Goal: Task Accomplishment & Management: Use online tool/utility

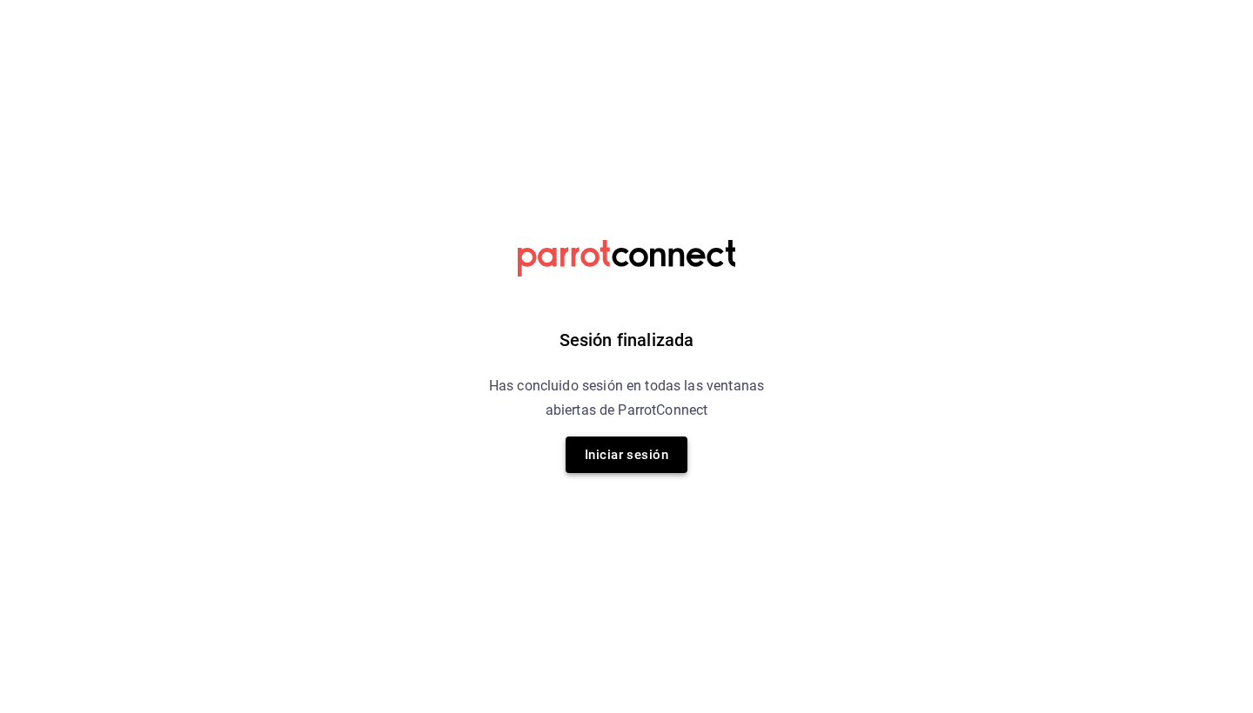
click at [633, 447] on button "Iniciar sesión" at bounding box center [626, 455] width 122 height 37
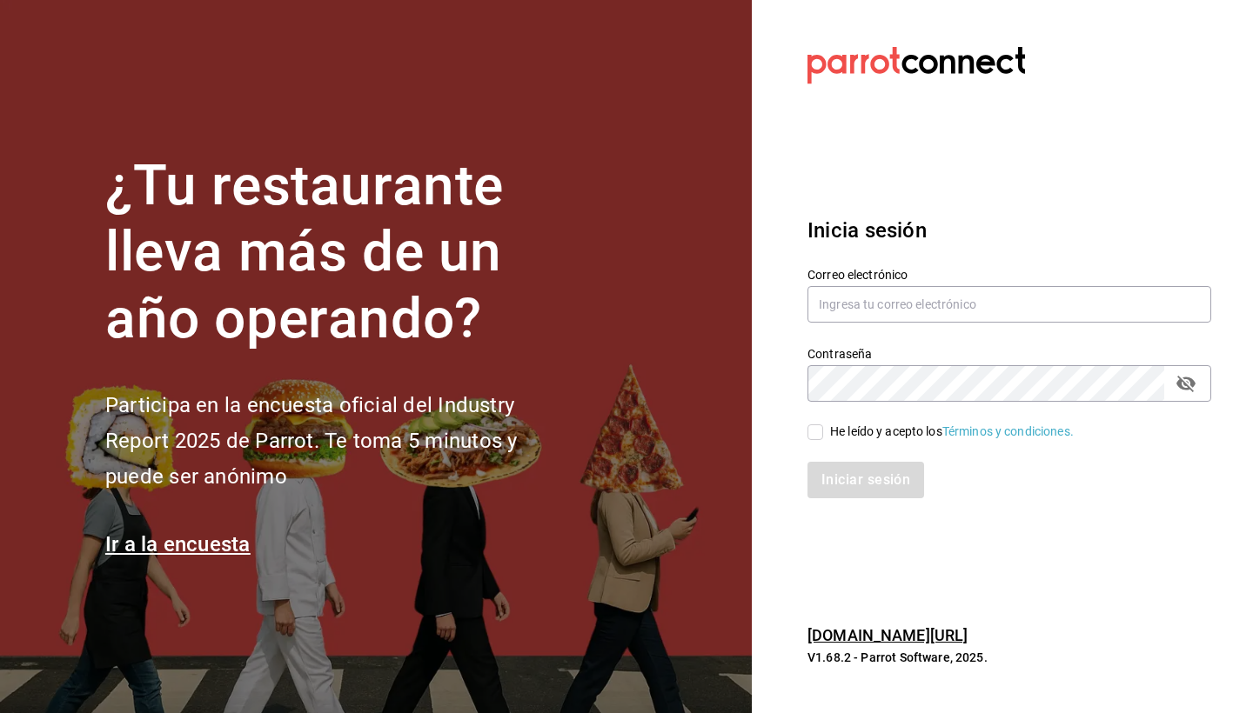
click at [950, 538] on section "Datos incorrectos. Verifica que tu Correo o Contraseña estén bien escritos. Ini…" at bounding box center [1002, 356] width 501 height 713
click at [960, 304] on input "text" at bounding box center [1009, 304] width 404 height 37
type input "[PERSON_NAME][EMAIL_ADDRESS][DOMAIN_NAME]"
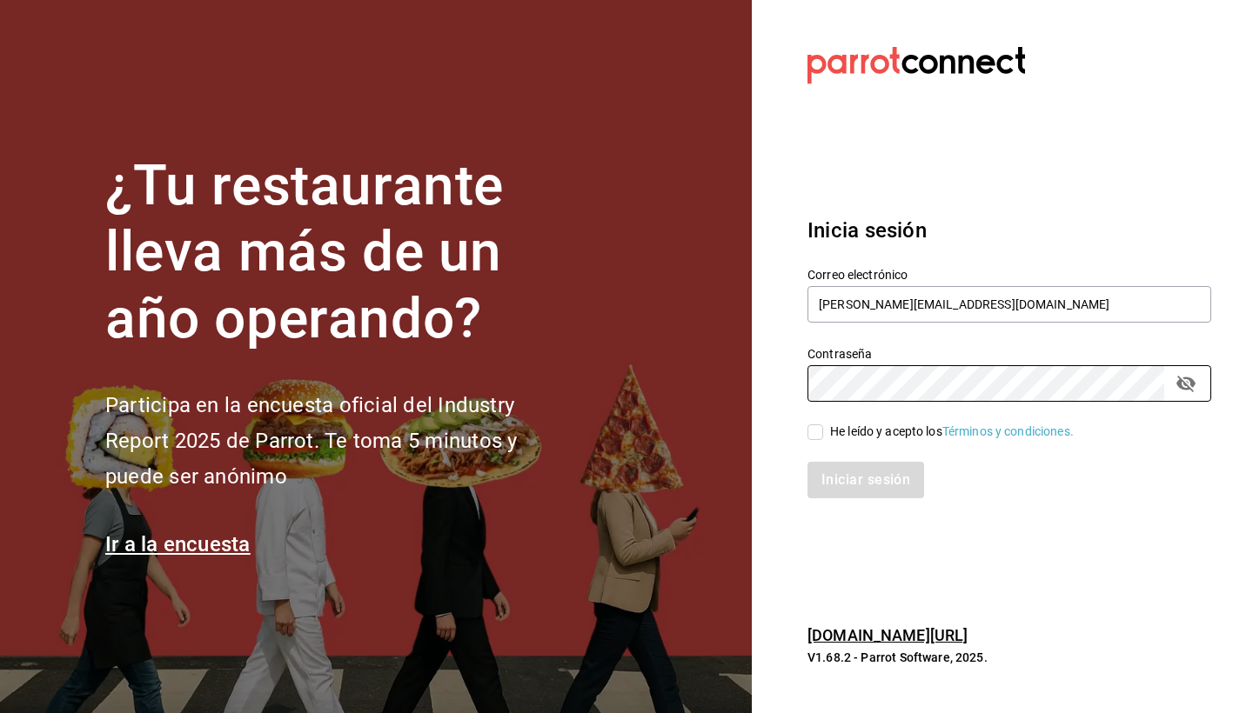
click at [845, 438] on div "He leído y acepto los Términos y condiciones." at bounding box center [952, 432] width 244 height 18
click at [823, 438] on input "He leído y acepto los Términos y condiciones." at bounding box center [815, 433] width 16 height 16
checkbox input "true"
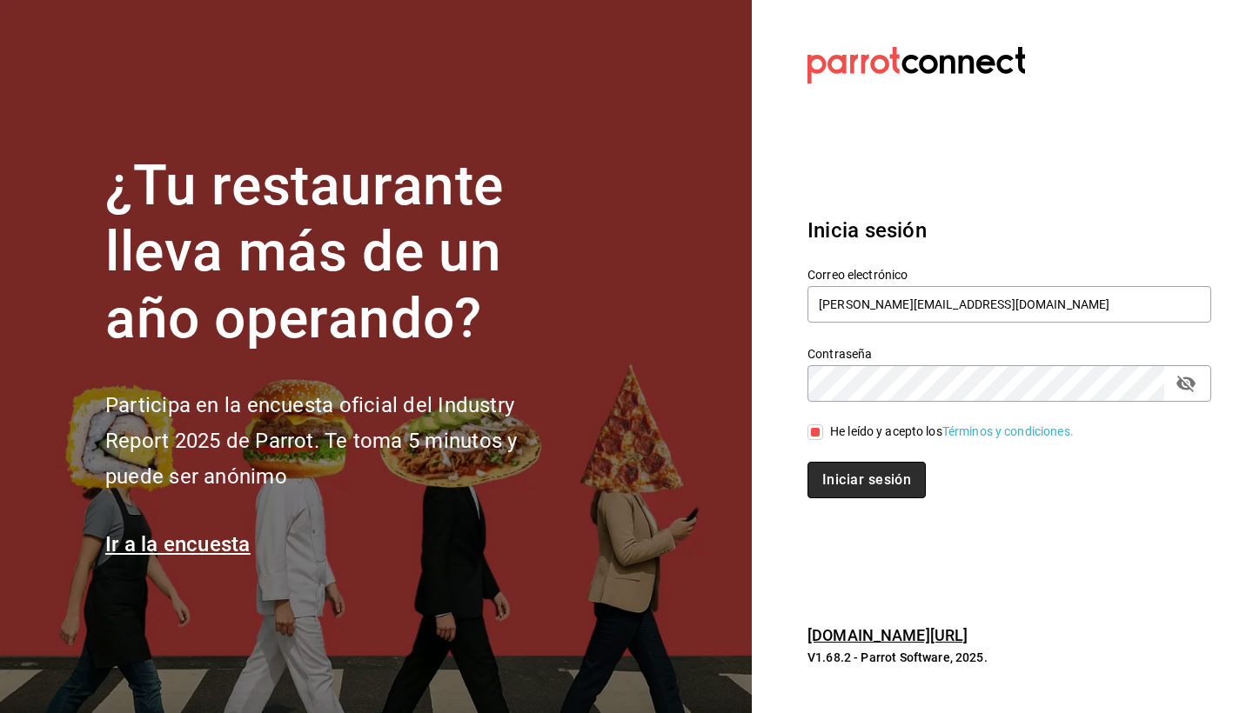
click at [843, 481] on button "Iniciar sesión" at bounding box center [866, 480] width 118 height 37
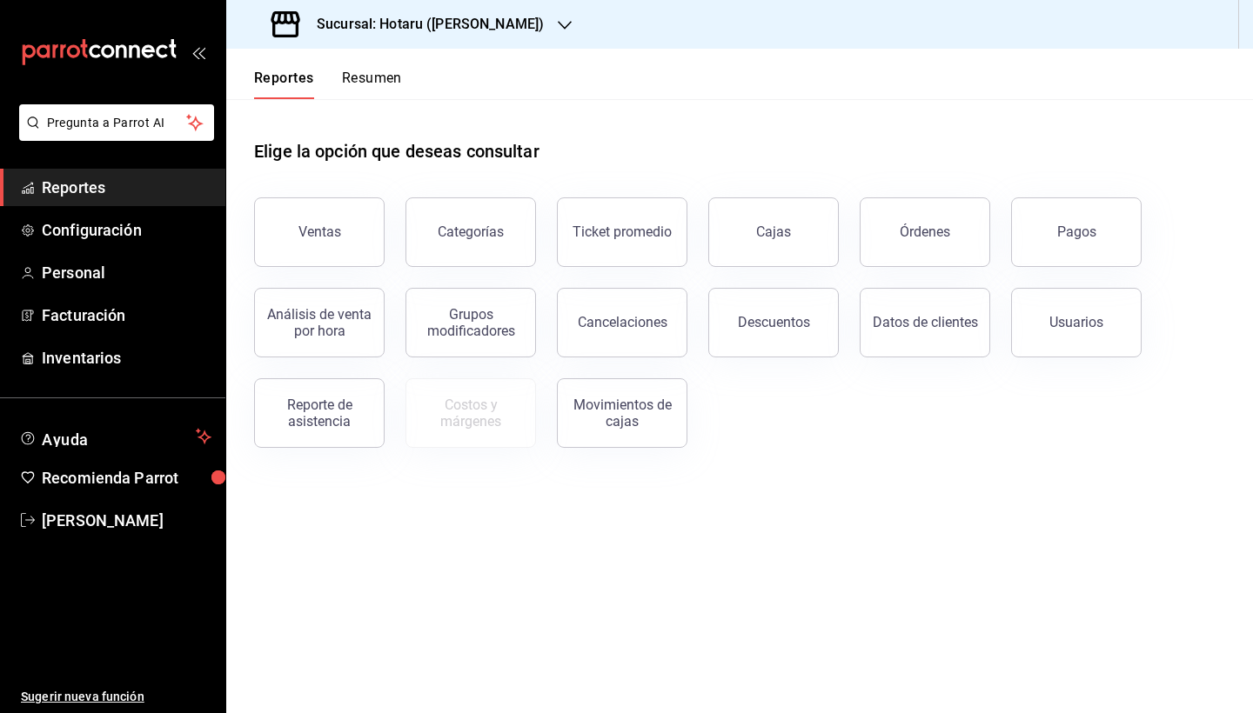
click at [558, 25] on icon "button" at bounding box center [565, 25] width 14 height 14
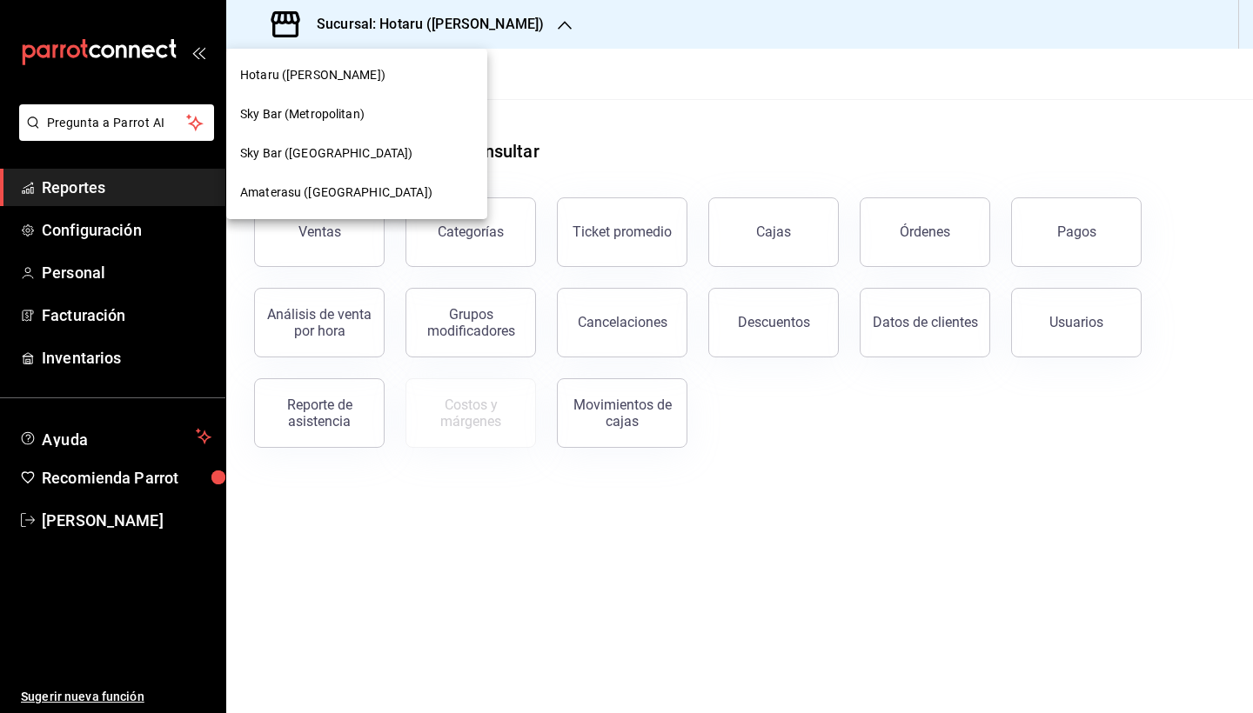
click at [378, 198] on span "Amaterasu ([GEOGRAPHIC_DATA])" at bounding box center [336, 193] width 192 height 18
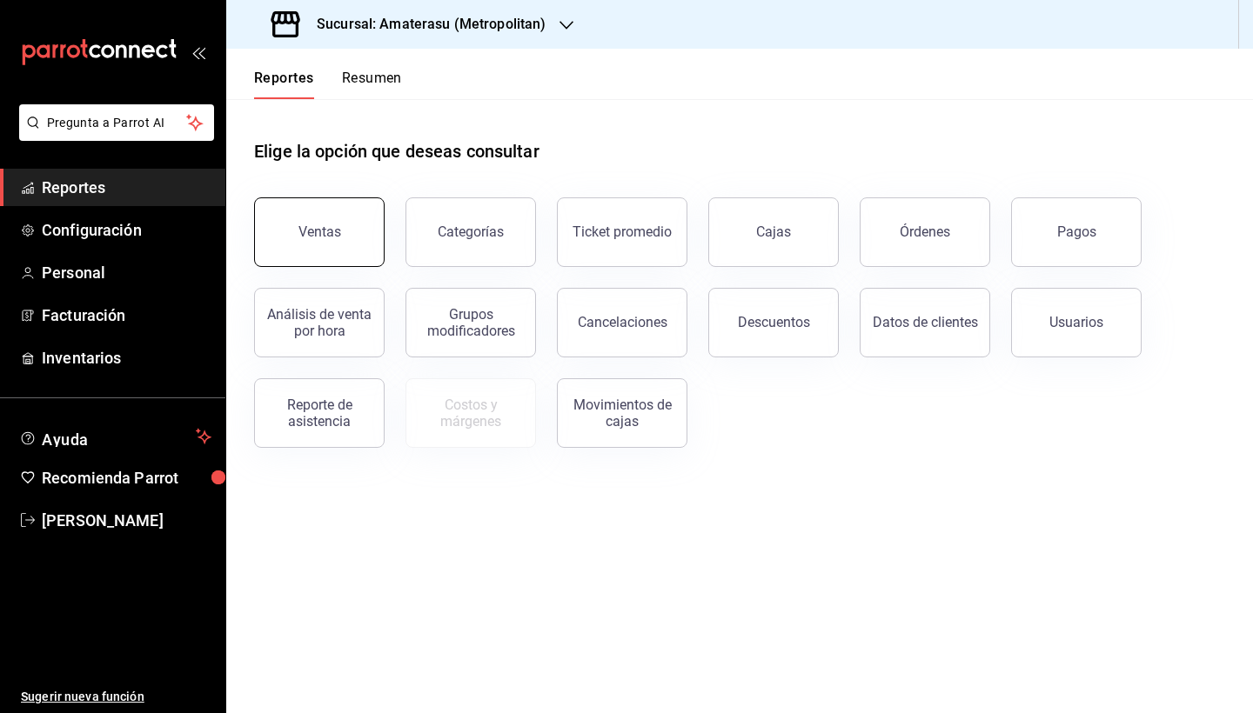
click at [344, 248] on button "Ventas" at bounding box center [319, 232] width 130 height 70
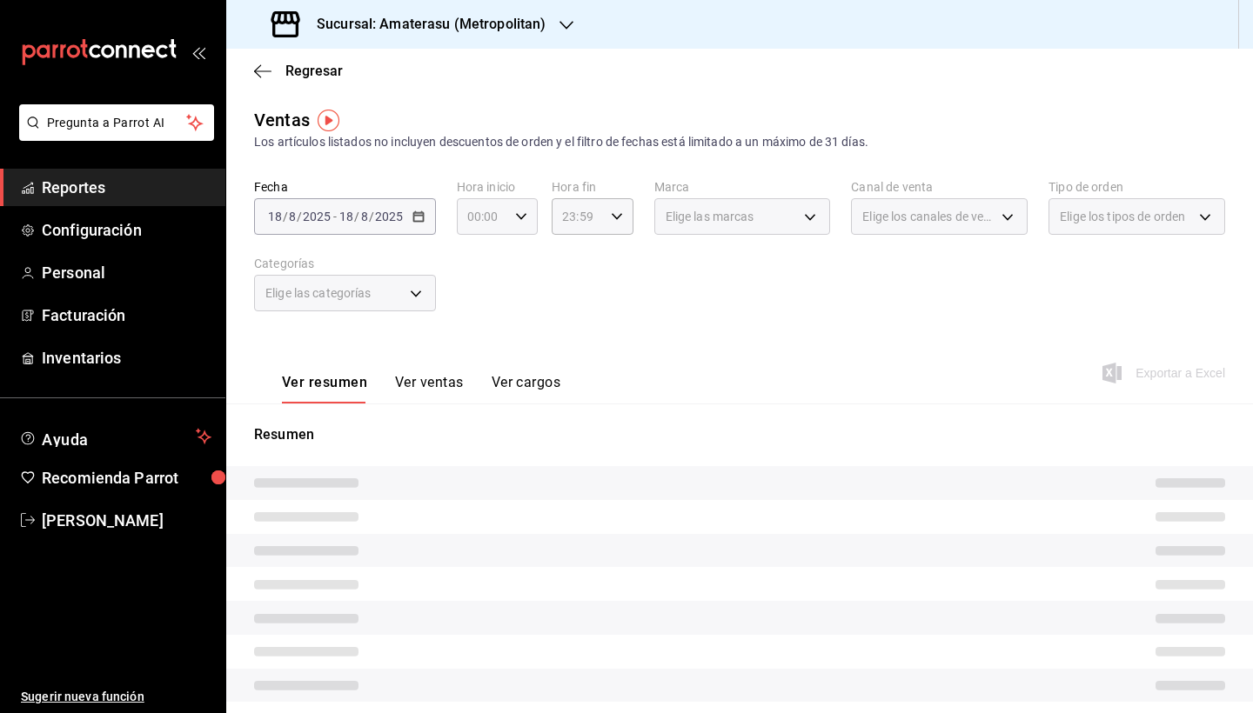
click at [518, 216] on \(Stroke\) "button" at bounding box center [521, 216] width 10 height 6
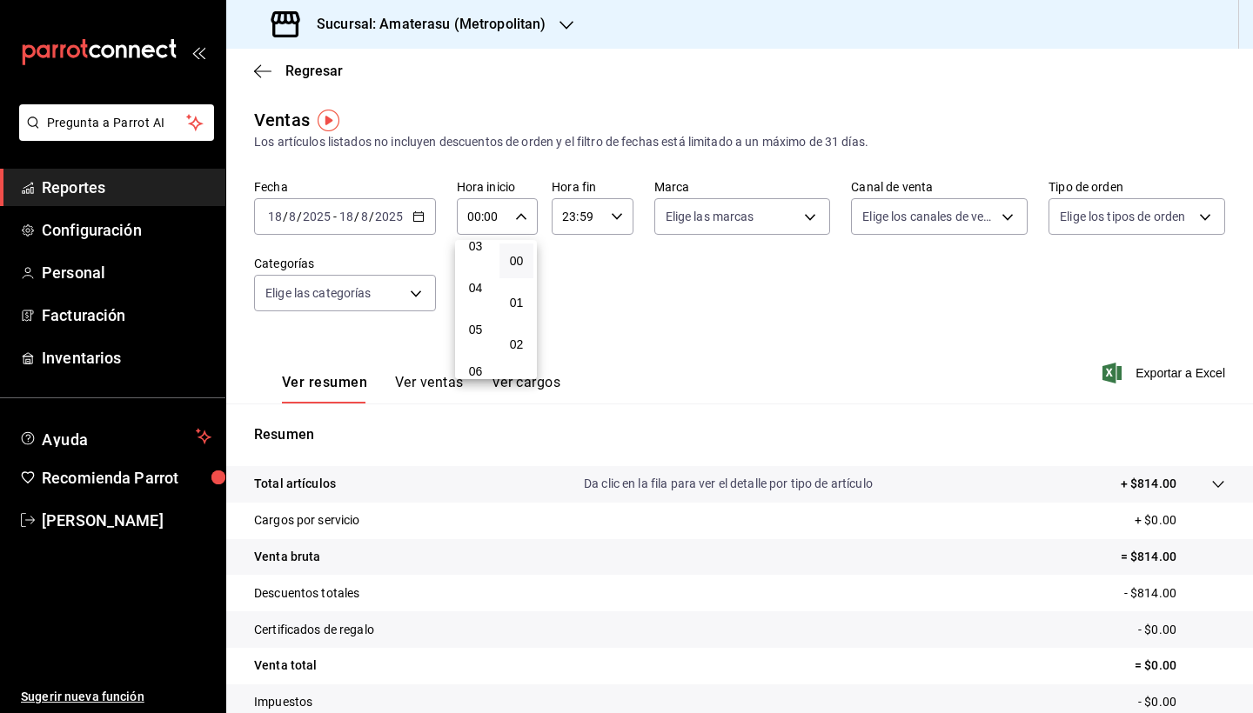
scroll to position [141, 0]
click at [471, 336] on span "05" at bounding box center [475, 329] width 13 height 14
type input "05:00"
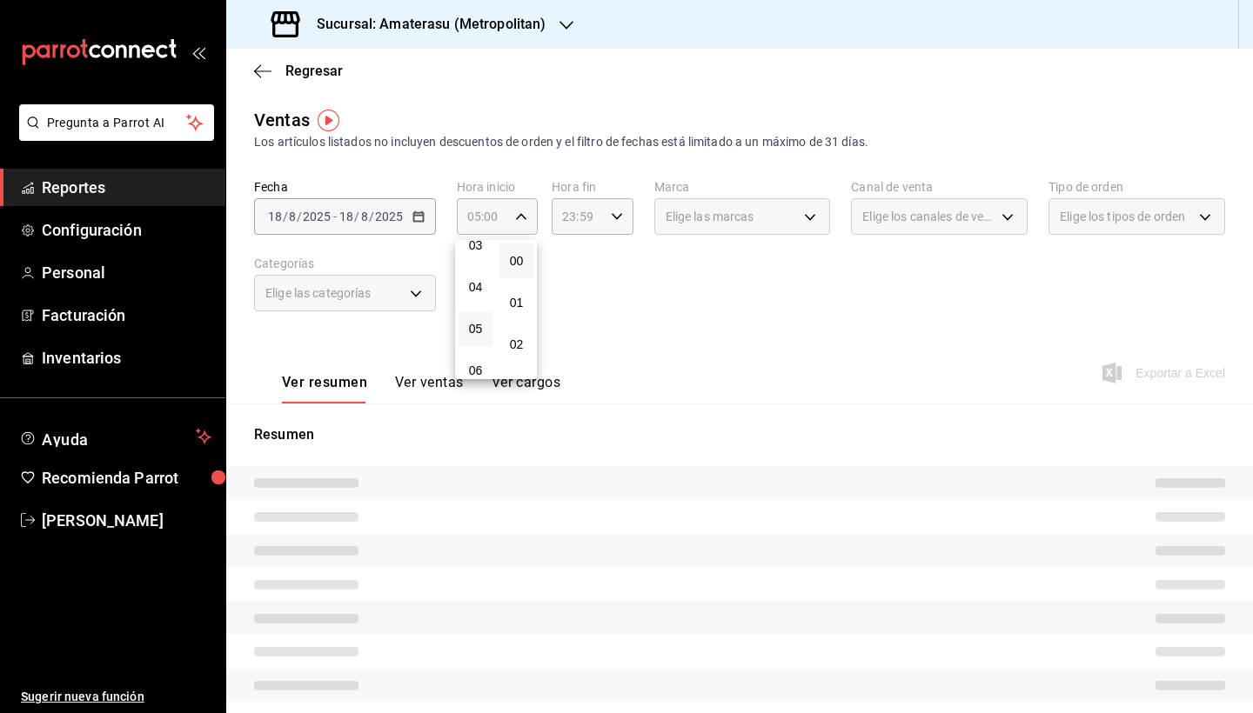
click at [618, 219] on div at bounding box center [626, 356] width 1253 height 713
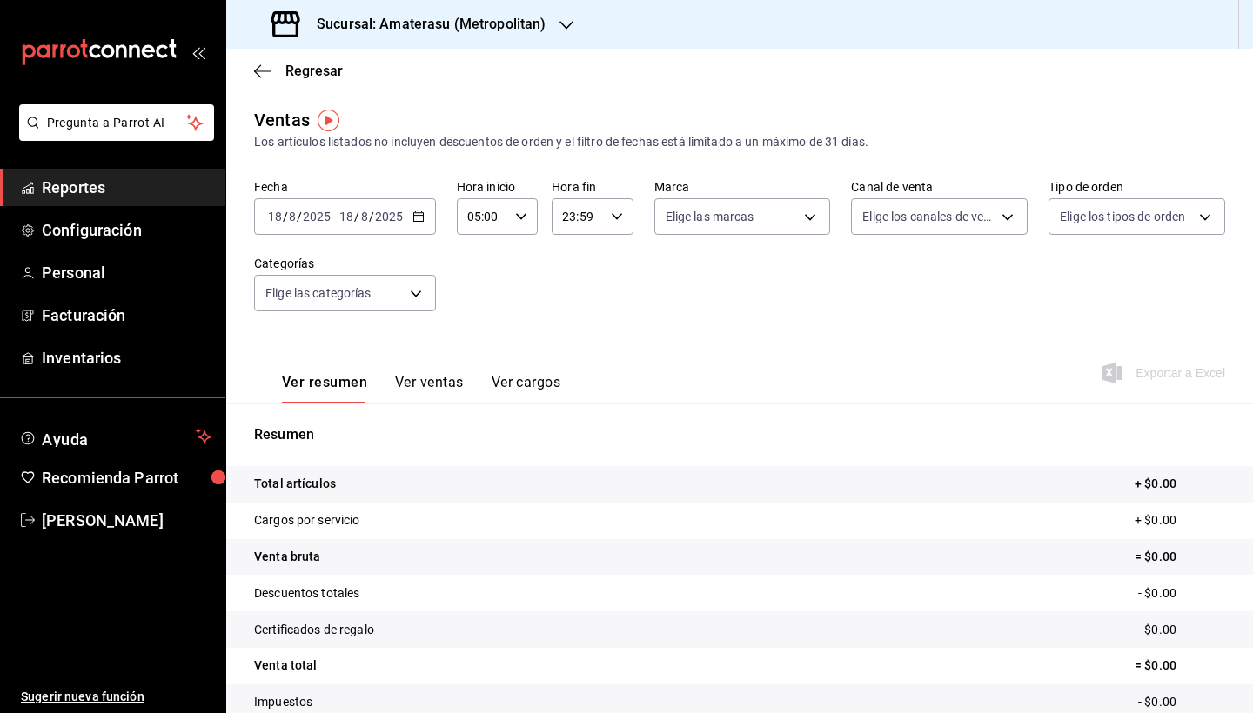
click at [618, 219] on icon "button" at bounding box center [617, 217] width 12 height 12
click at [574, 361] on span "05" at bounding box center [571, 359] width 13 height 14
click at [620, 264] on button "00" at bounding box center [612, 261] width 34 height 35
type input "05:00"
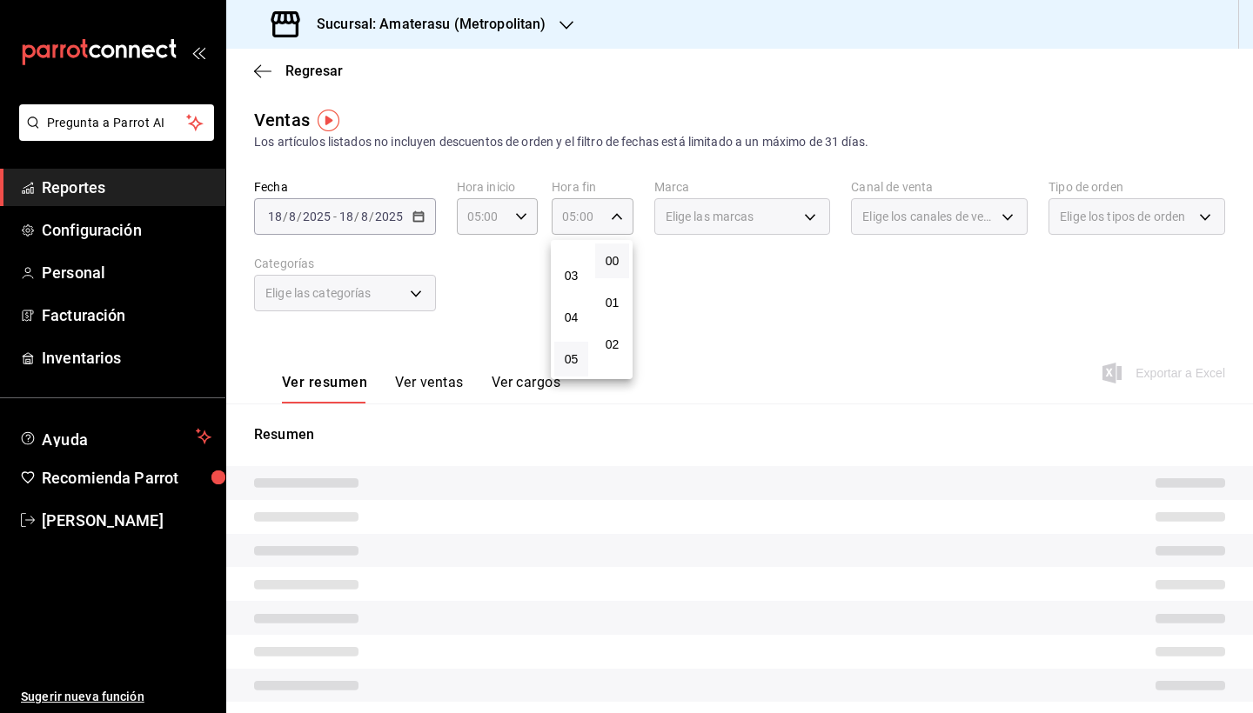
click at [726, 313] on div at bounding box center [626, 356] width 1253 height 713
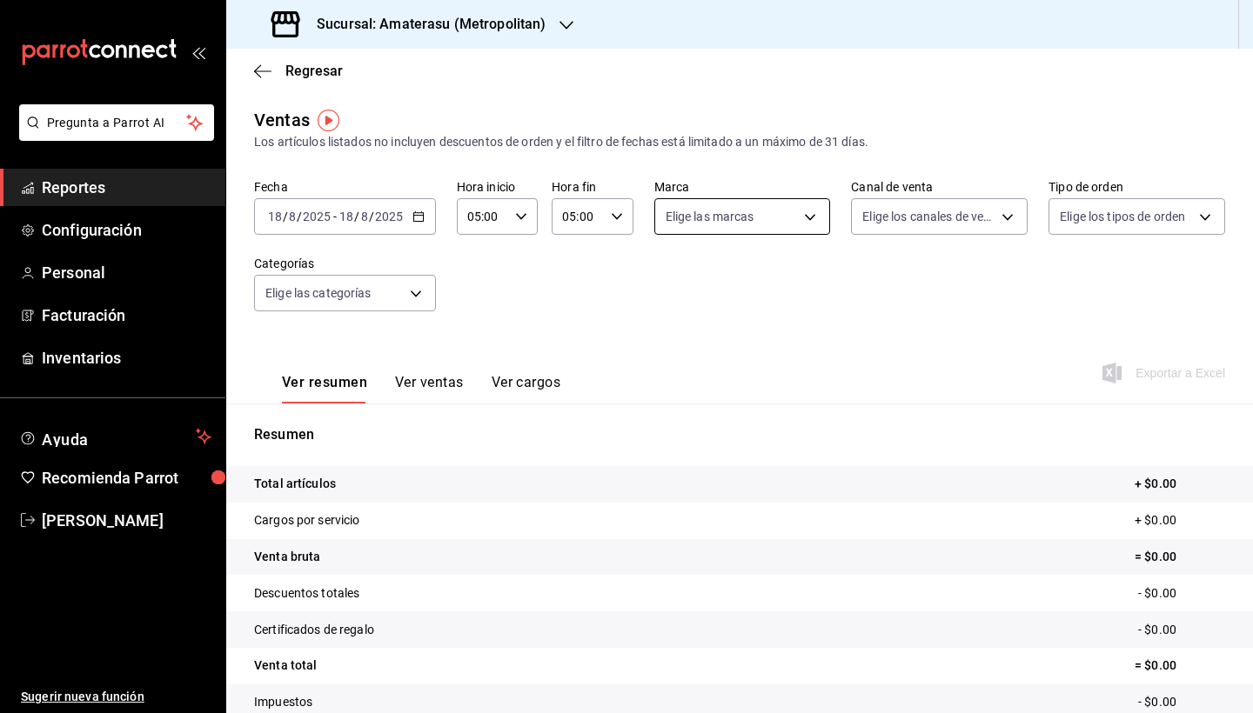
click at [813, 217] on body "Pregunta a Parrot AI Reportes Configuración Personal Facturación Inventarios Ay…" at bounding box center [626, 356] width 1253 height 713
click at [678, 345] on input "checkbox" at bounding box center [673, 343] width 16 height 16
checkbox input "true"
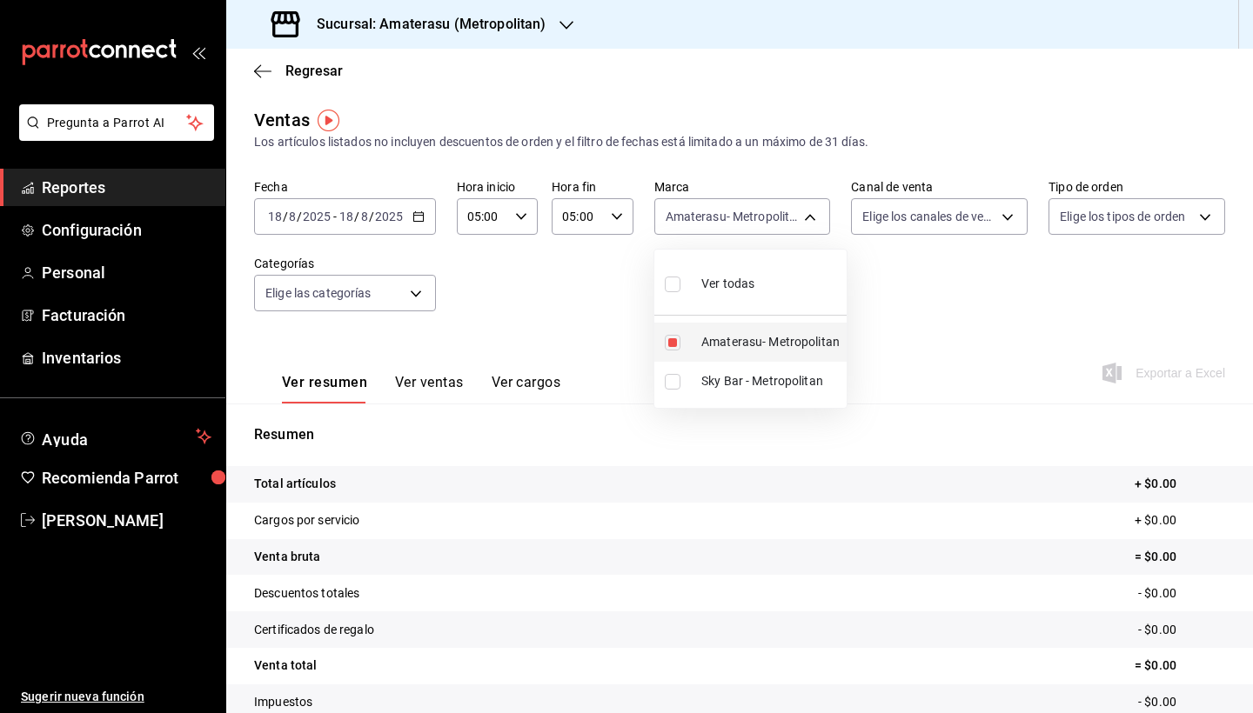
type input "e4cd7fcb-d45b-43ae-a99f-ad4ccfcd9032"
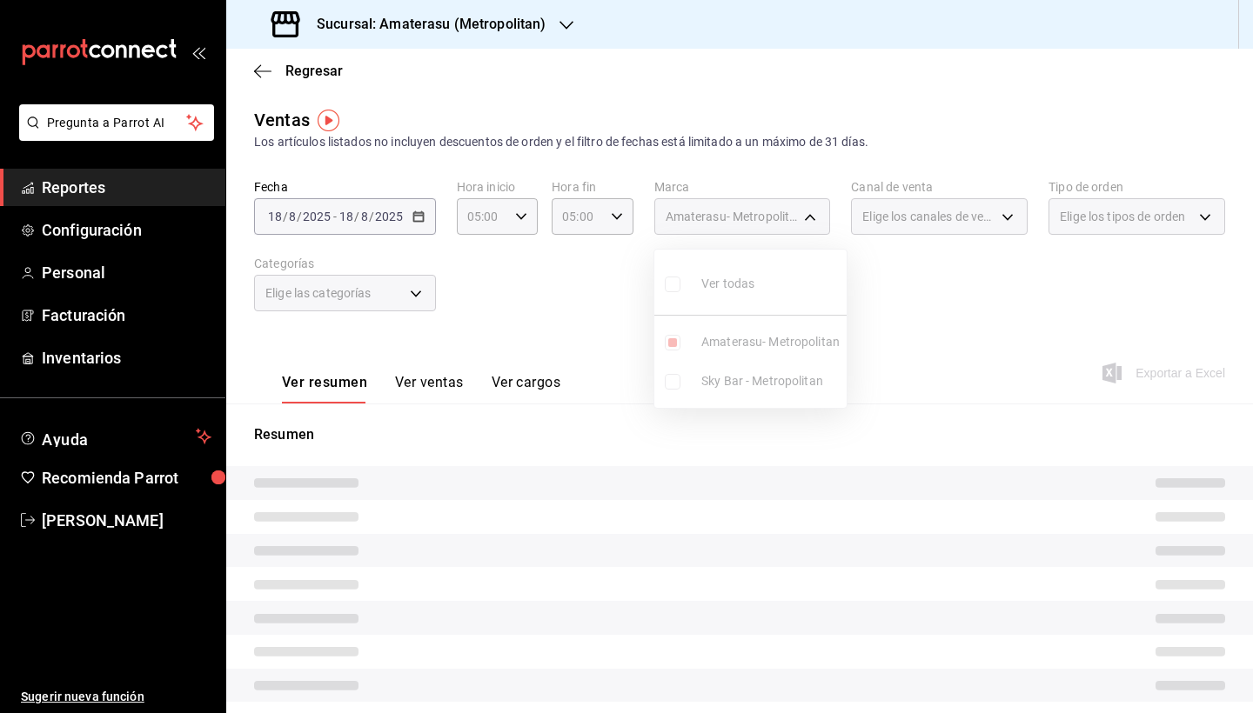
click at [938, 477] on div at bounding box center [626, 356] width 1253 height 713
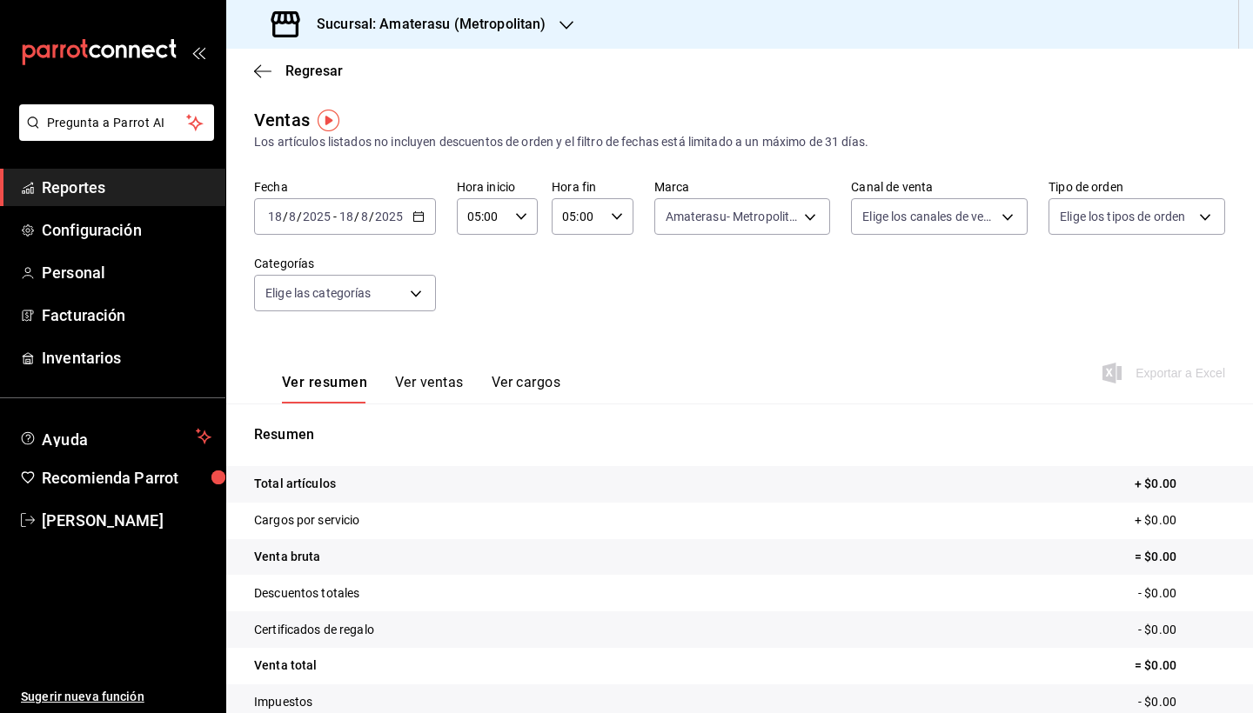
click at [417, 224] on div "2025-08-18 18 / 8 / 2025 - 2025-08-18 18 / 8 / 2025" at bounding box center [345, 216] width 182 height 37
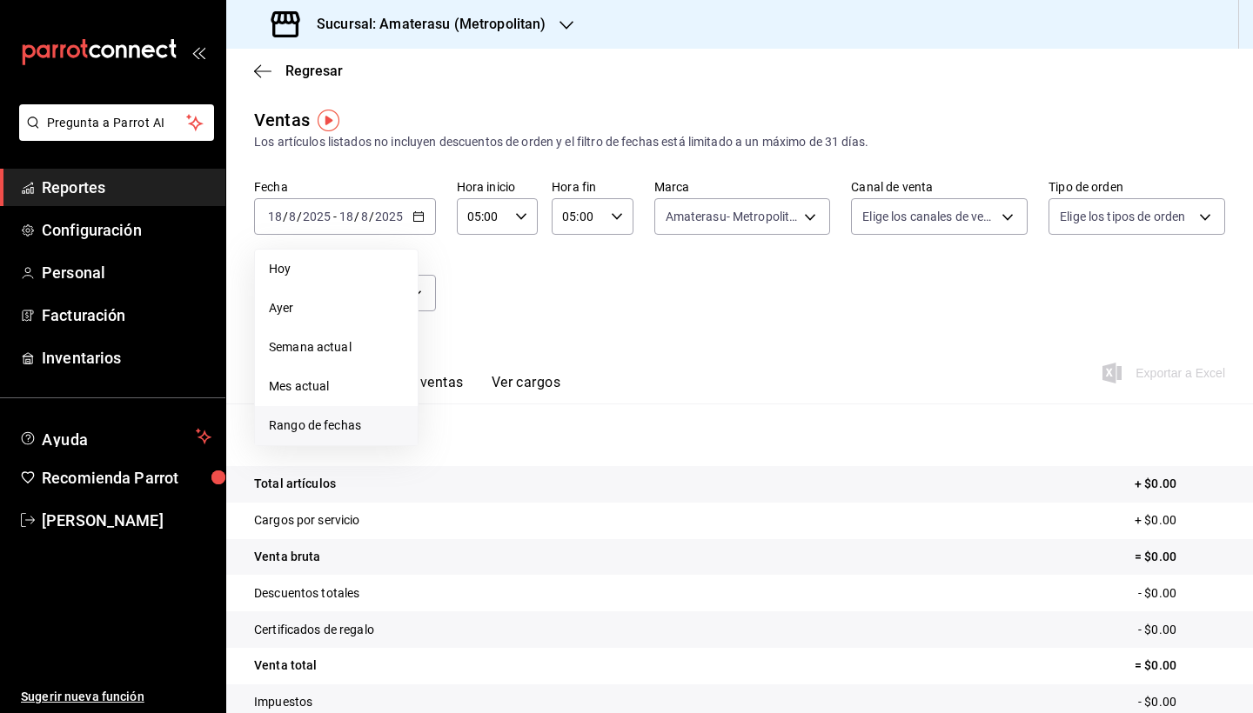
click at [352, 428] on span "Rango de fechas" at bounding box center [336, 426] width 135 height 18
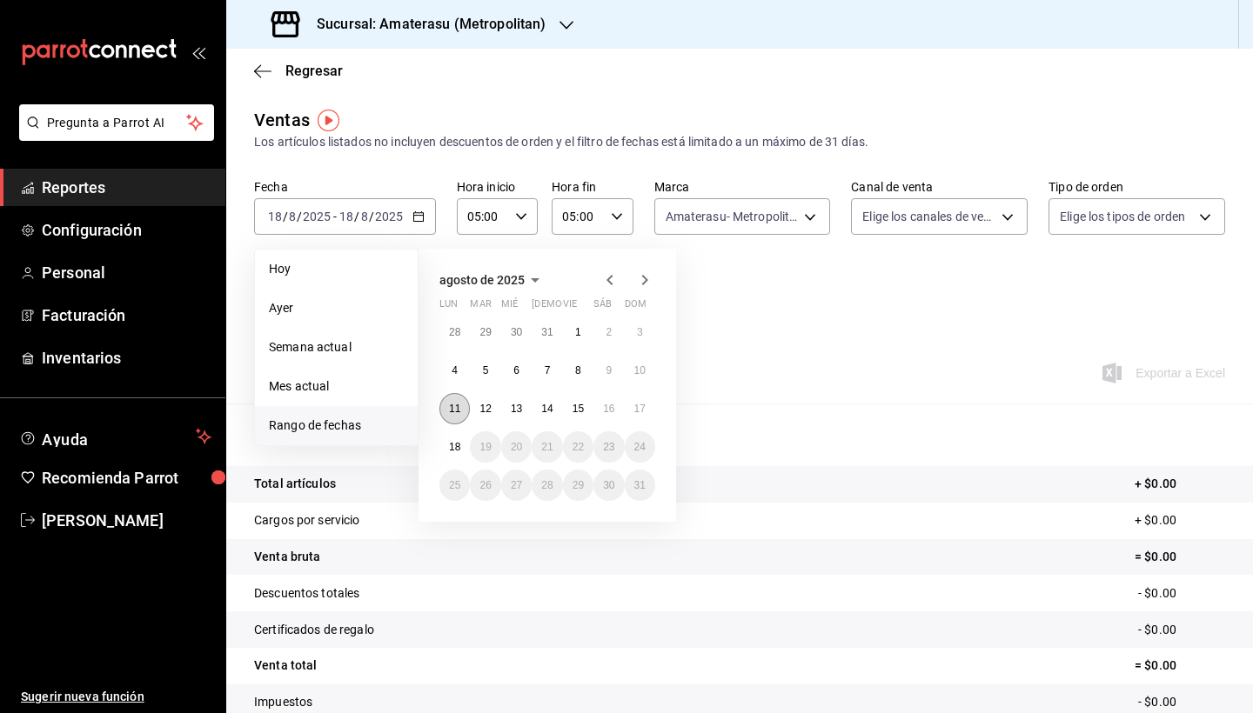
click at [454, 407] on abbr "11" at bounding box center [454, 409] width 11 height 12
click at [456, 442] on abbr "18" at bounding box center [454, 447] width 11 height 12
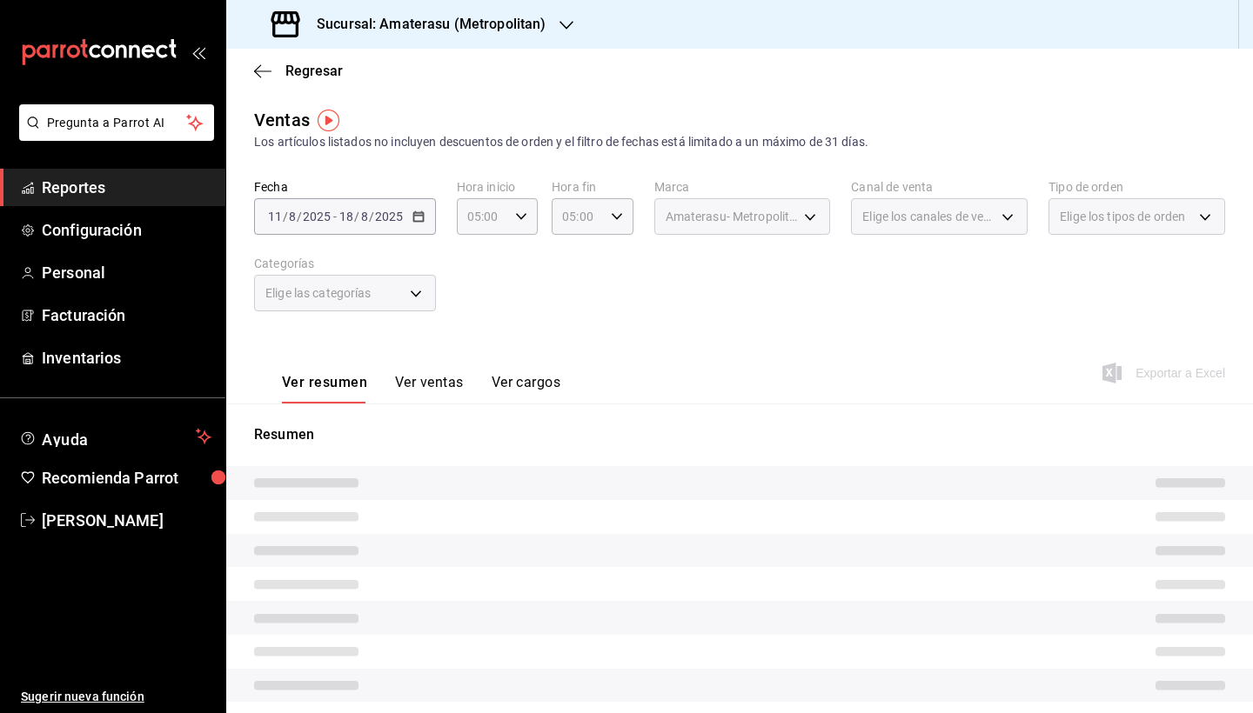
click at [853, 500] on tr at bounding box center [739, 517] width 1027 height 34
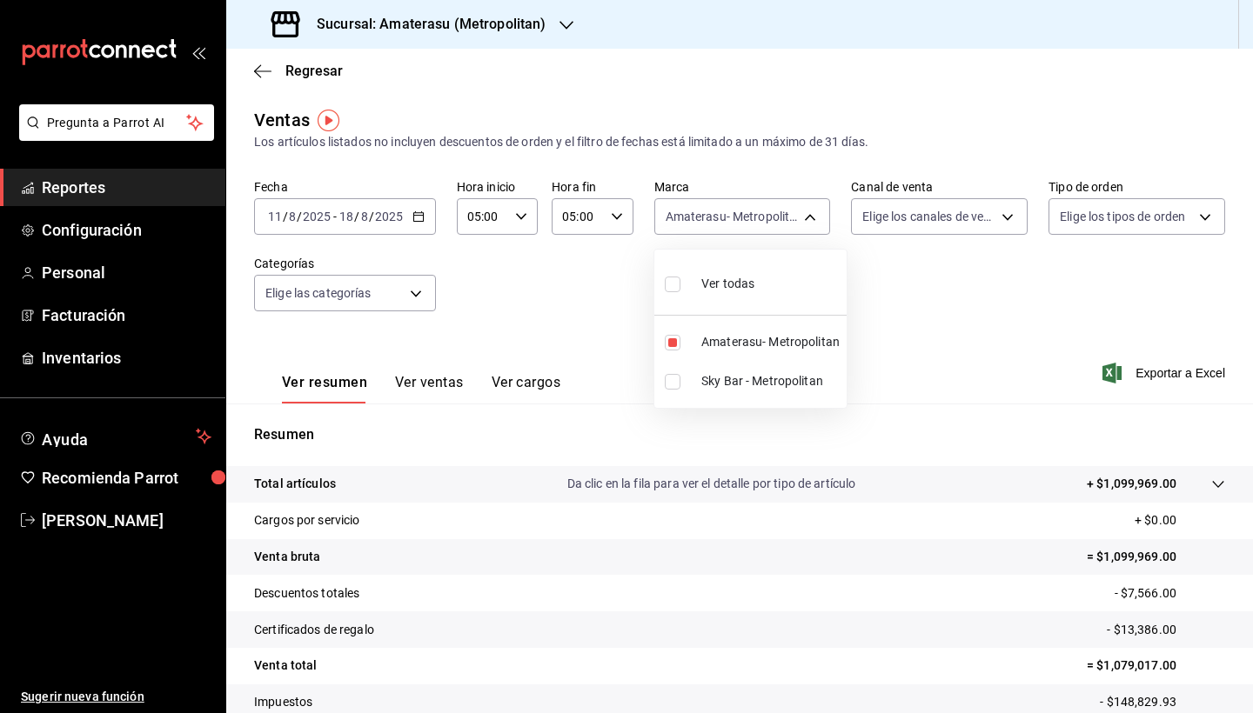
click at [811, 216] on body "Pregunta a Parrot AI Reportes Configuración Personal Facturación Inventarios Ay…" at bounding box center [626, 356] width 1253 height 713
click at [675, 346] on input "checkbox" at bounding box center [673, 343] width 16 height 16
checkbox input "false"
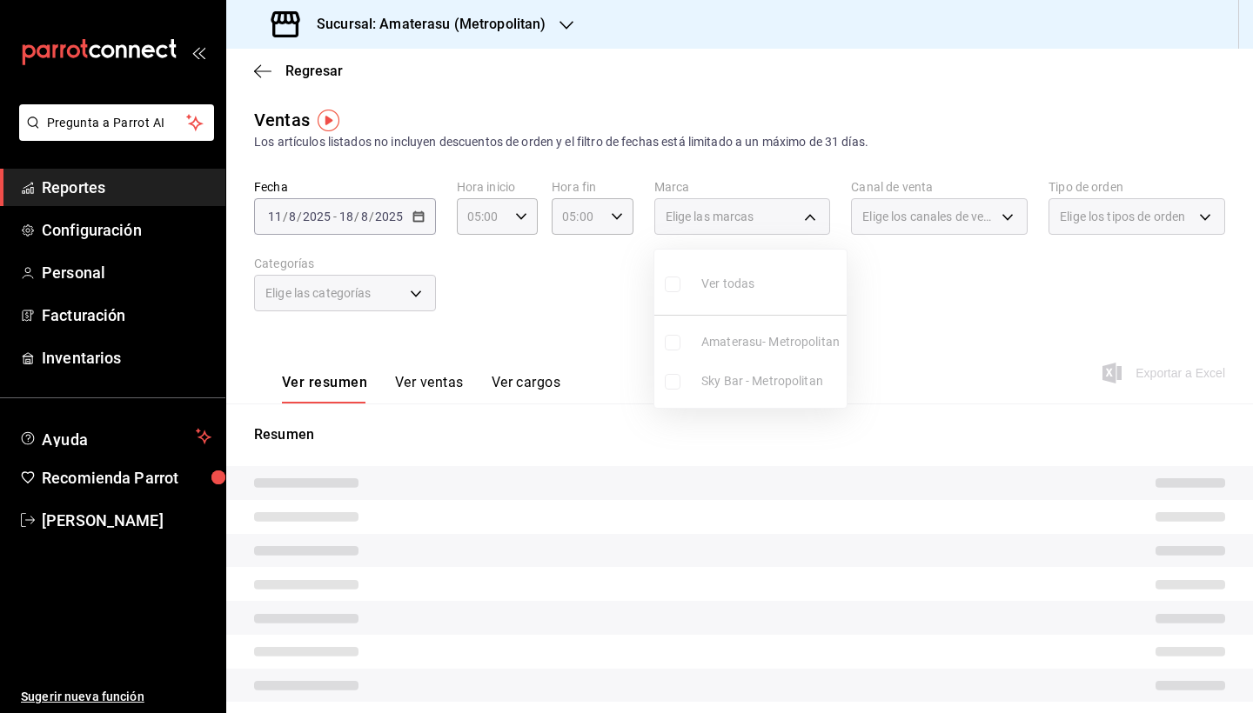
click at [676, 383] on ul "Ver todas Amaterasu- Metropolitan Sky Bar - Metropolitan" at bounding box center [750, 329] width 192 height 158
click at [669, 385] on ul "Ver todas Amaterasu- Metropolitan Sky Bar - Metropolitan" at bounding box center [750, 329] width 192 height 158
click at [674, 383] on ul "Ver todas Amaterasu- Metropolitan Sky Bar - Metropolitan" at bounding box center [750, 329] width 192 height 158
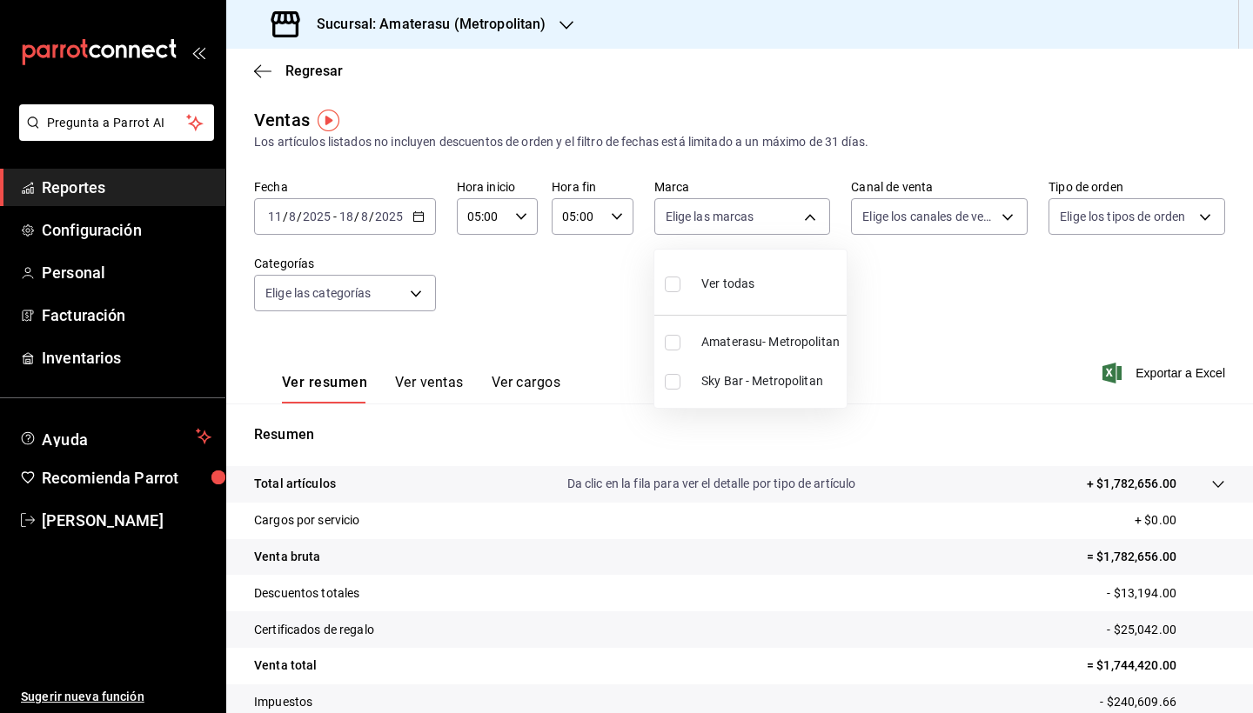
click at [759, 522] on div at bounding box center [626, 356] width 1253 height 713
click at [816, 213] on body "Pregunta a Parrot AI Reportes Configuración Personal Facturación Inventarios Ay…" at bounding box center [626, 356] width 1253 height 713
click at [678, 378] on input "checkbox" at bounding box center [673, 382] width 16 height 16
checkbox input "true"
type input "f3afaab8-8c3d-4e49-a299-af9bdf6027b2"
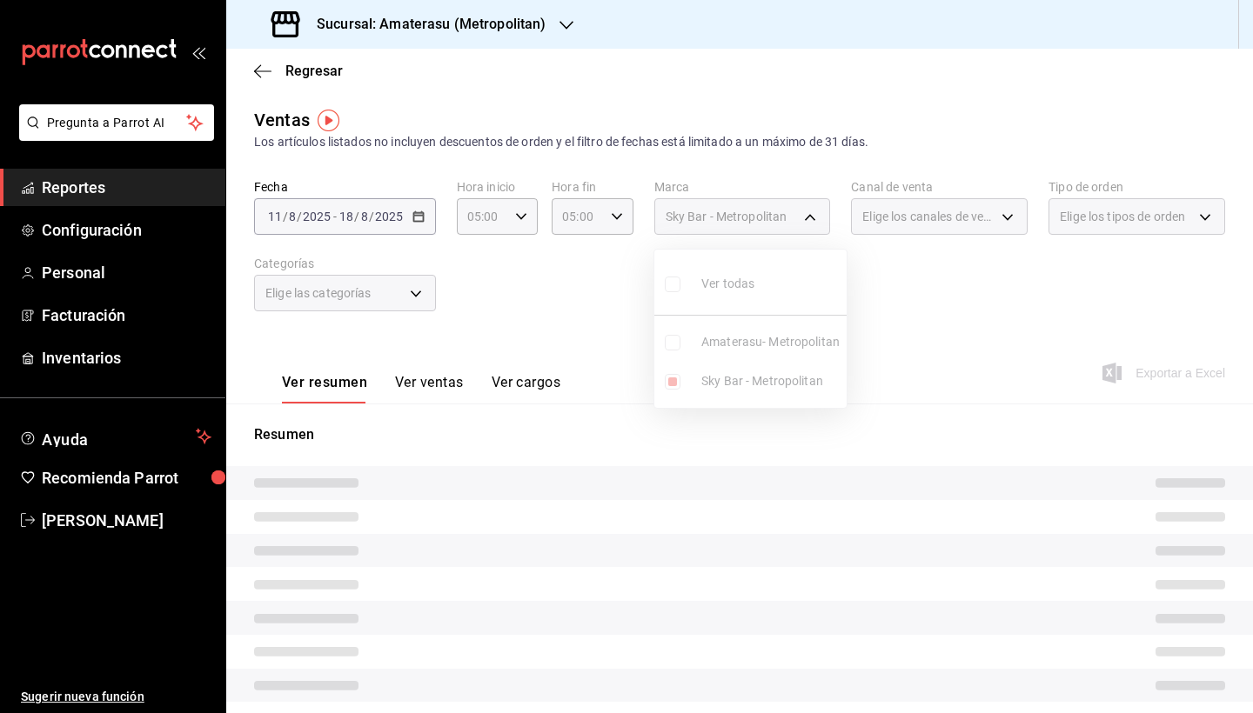
click at [857, 449] on div at bounding box center [626, 356] width 1253 height 713
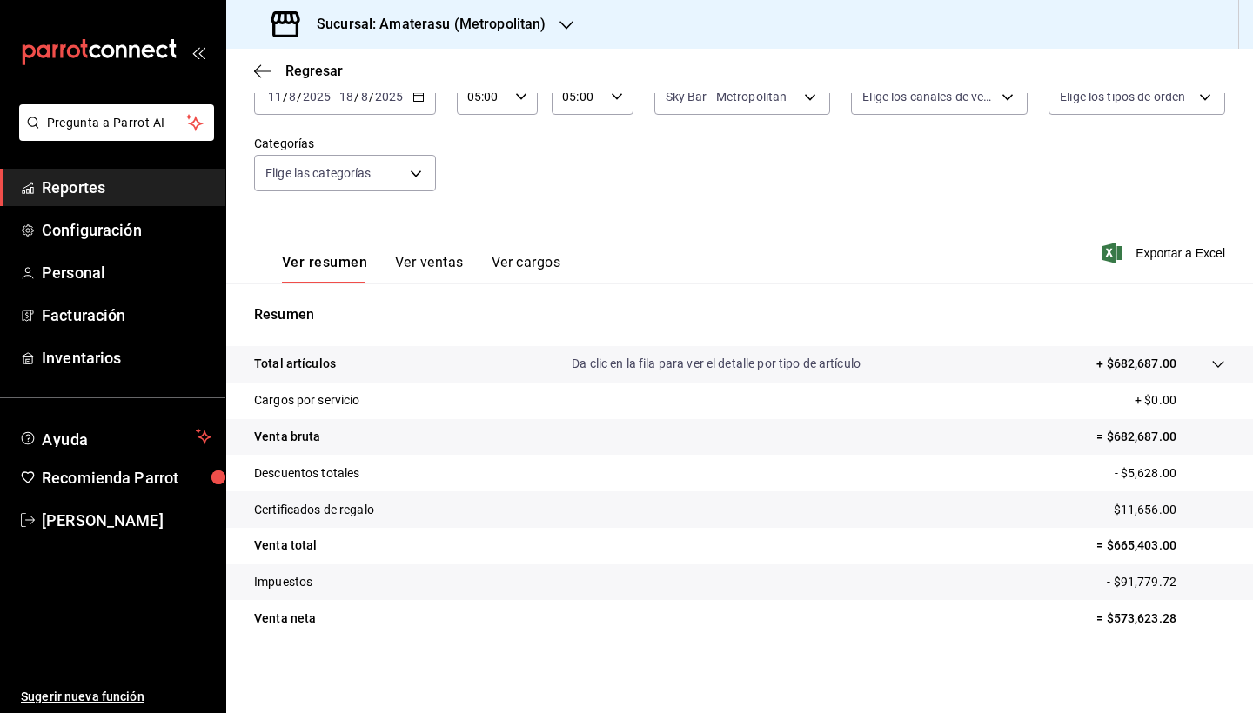
scroll to position [120, 0]
click at [542, 186] on div "Fecha 2025-08-11 11 / 8 / 2025 - 2025-08-18 18 / 8 / 2025 Hora inicio 05:00 Hor…" at bounding box center [739, 135] width 971 height 153
click at [615, 315] on p "Resumen" at bounding box center [739, 314] width 971 height 21
click at [695, 331] on div "Resumen Total artículos Da clic en la fila para ver el detalle por tipo de artí…" at bounding box center [739, 480] width 1027 height 353
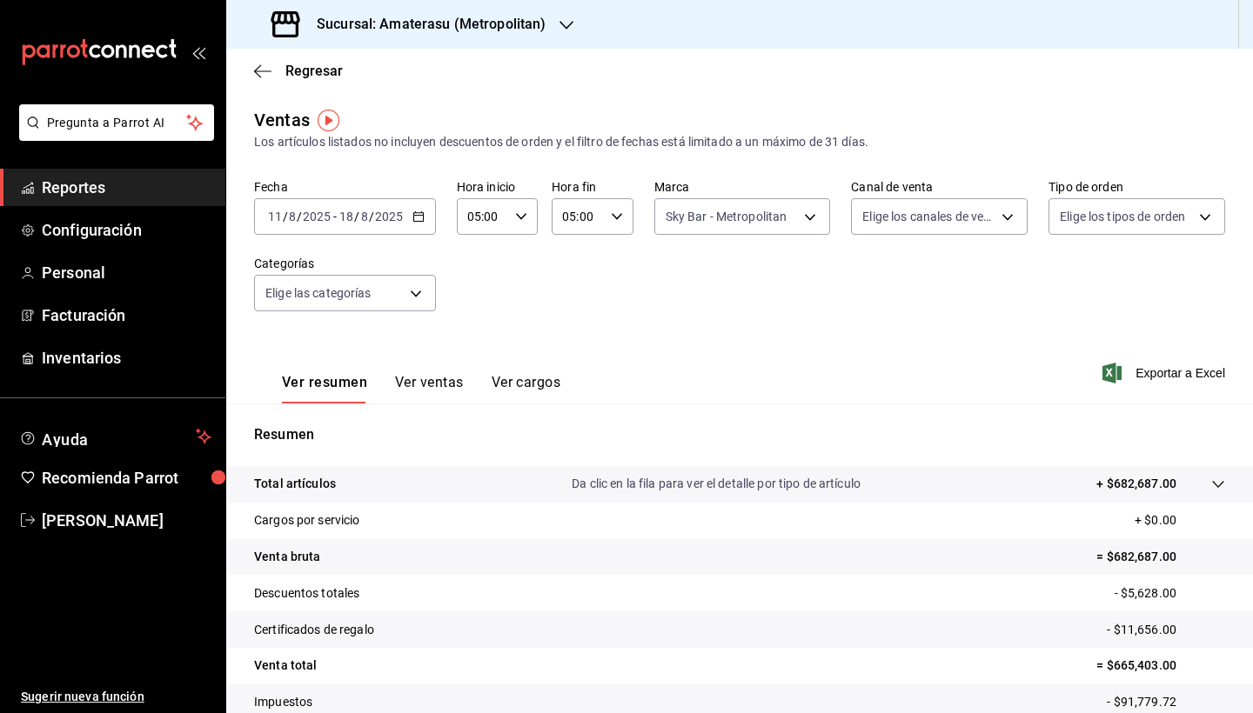
scroll to position [0, 0]
click at [695, 331] on div "Fecha 2025-08-11 11 / 8 / 2025 - 2025-08-18 18 / 8 / 2025 Hora inicio 05:00 Hor…" at bounding box center [739, 255] width 971 height 153
click at [761, 304] on div "Fecha 2025-08-11 11 / 8 / 2025 - 2025-08-18 18 / 8 / 2025 Hora inicio 05:00 Hor…" at bounding box center [739, 255] width 971 height 153
click at [805, 216] on body "Pregunta a Parrot AI Reportes Configuración Personal Facturación Inventarios Ay…" at bounding box center [626, 356] width 1253 height 713
click at [950, 326] on div at bounding box center [626, 356] width 1253 height 713
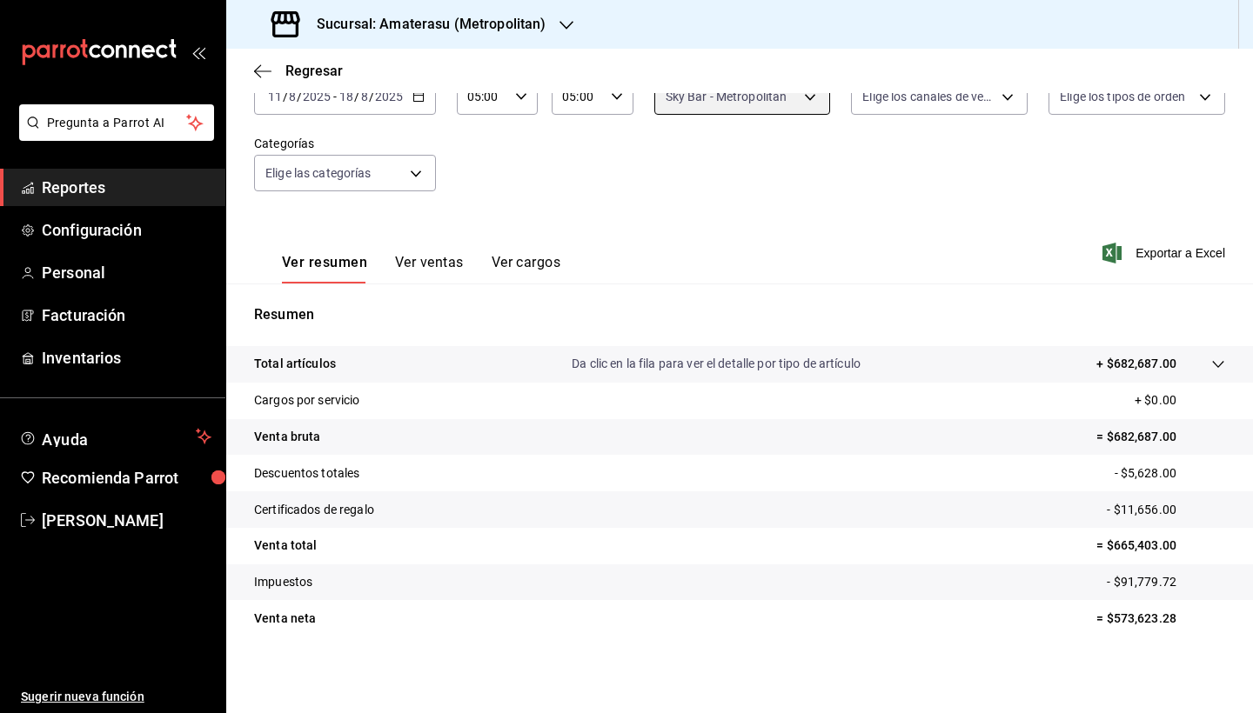
scroll to position [120, 0]
